Goal: Task Accomplishment & Management: Complete application form

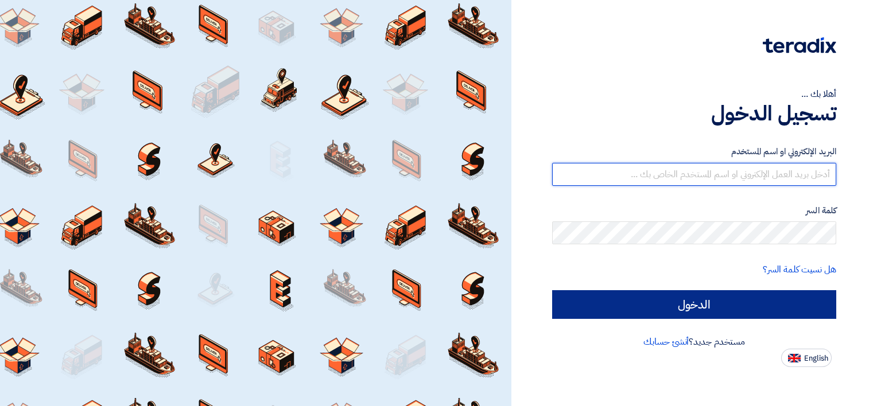
type input "[PERSON_NAME][EMAIL_ADDRESS][DOMAIN_NAME]"
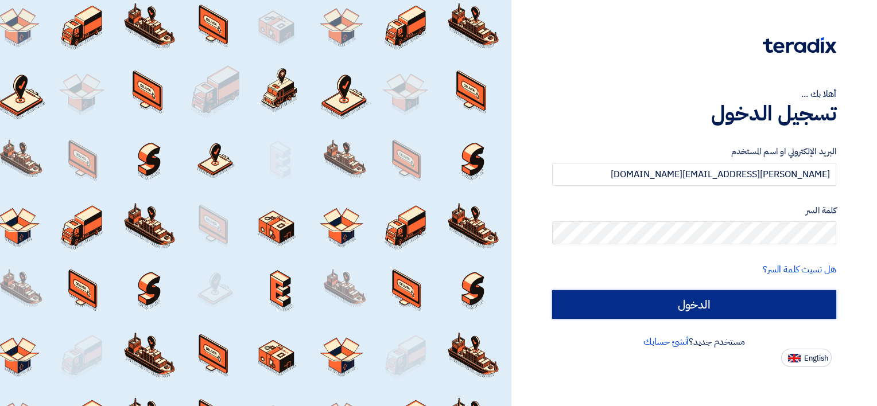
click at [688, 308] on input "الدخول" at bounding box center [694, 304] width 284 height 29
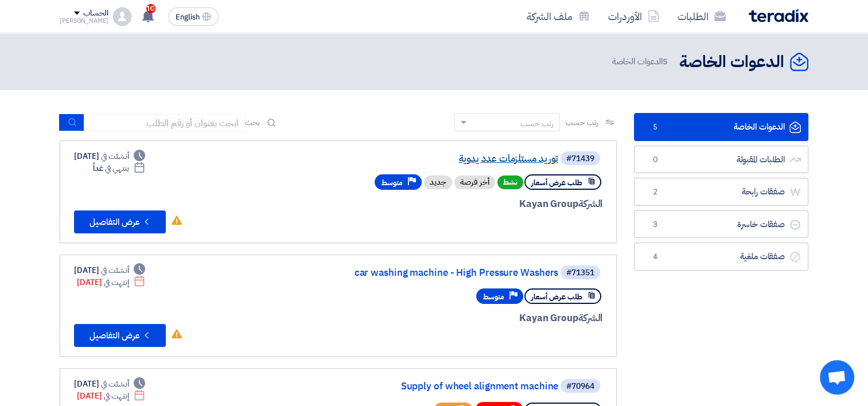
click at [507, 157] on link "توريد مستلزمات عدد يدوية" at bounding box center [443, 159] width 229 height 10
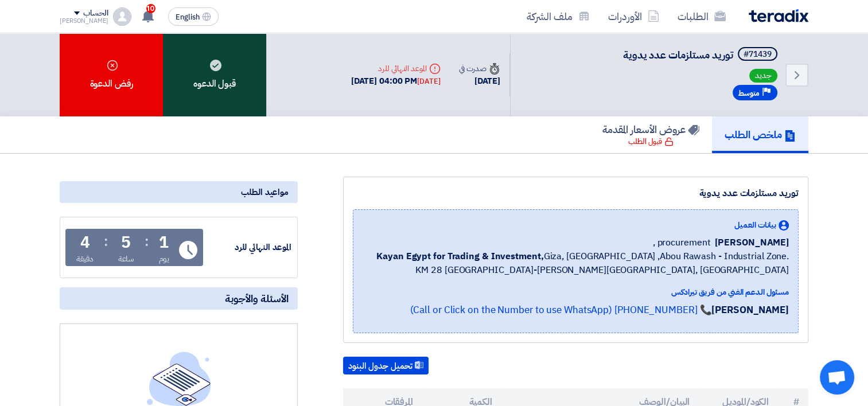
click at [232, 90] on div "قبول الدعوه" at bounding box center [214, 74] width 103 height 83
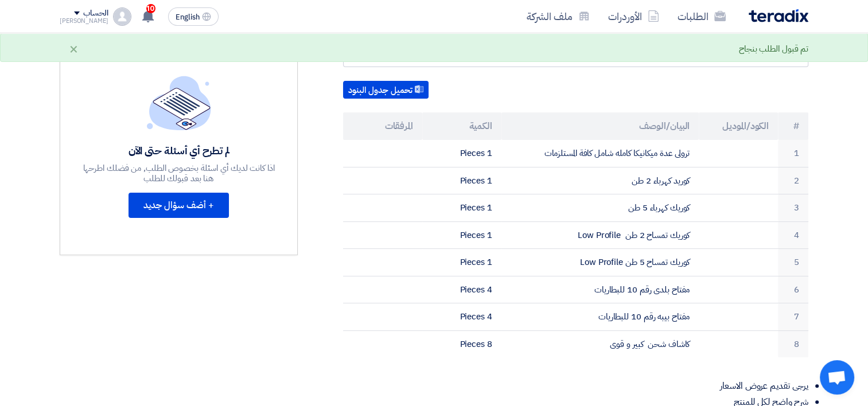
scroll to position [287, 0]
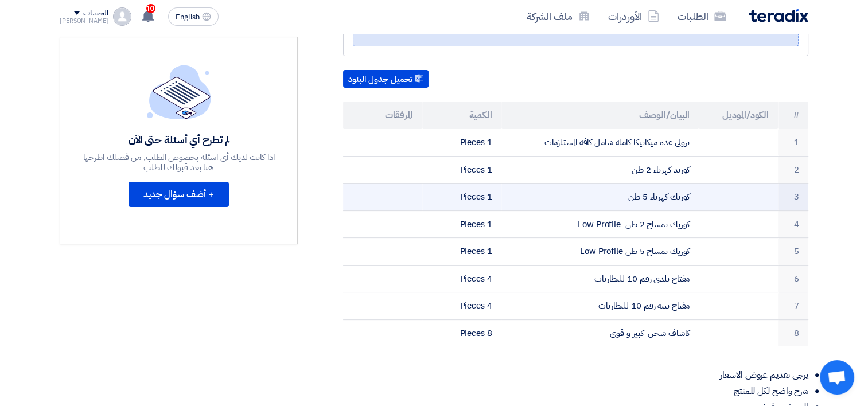
click at [474, 197] on td "1 Pieces" at bounding box center [461, 198] width 79 height 28
click at [671, 201] on td "كوريك كهرباء 5 طن" at bounding box center [600, 198] width 198 height 28
